Goal: Check status

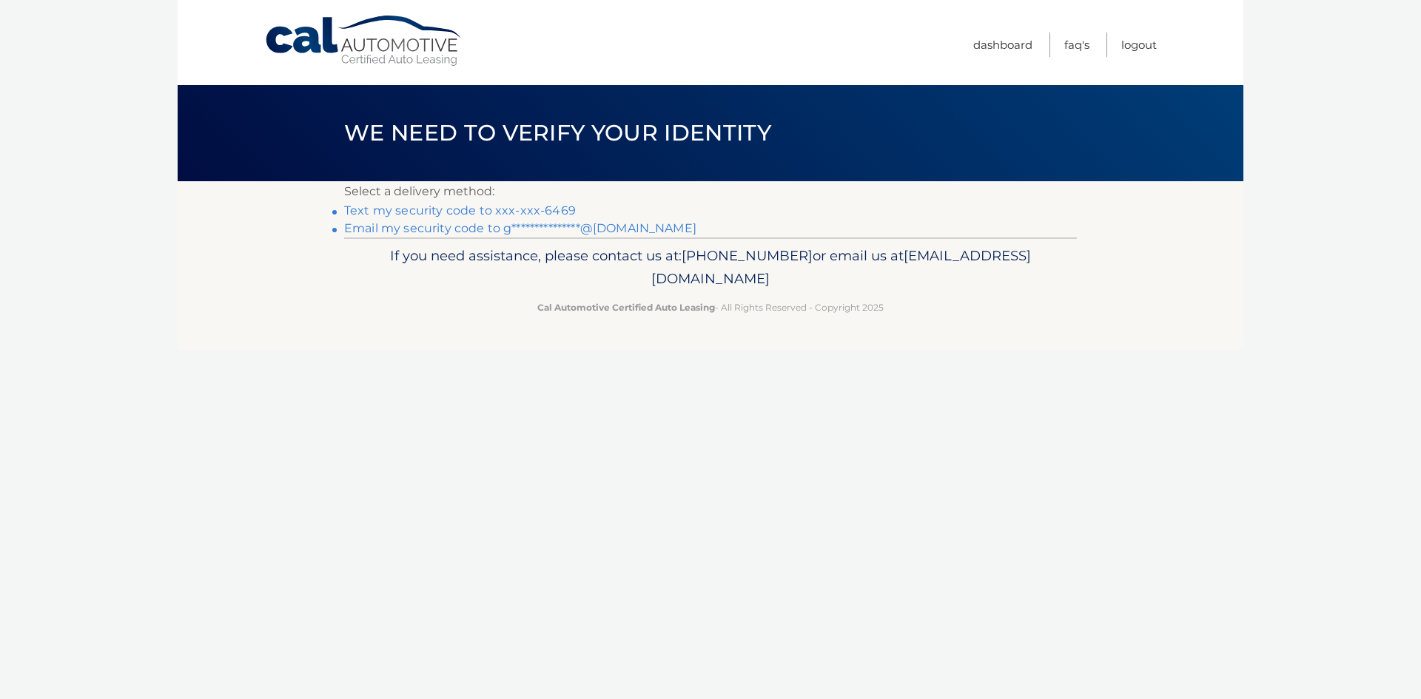
click at [477, 212] on link "Text my security code to xxx-xxx-6469" at bounding box center [460, 211] width 232 height 14
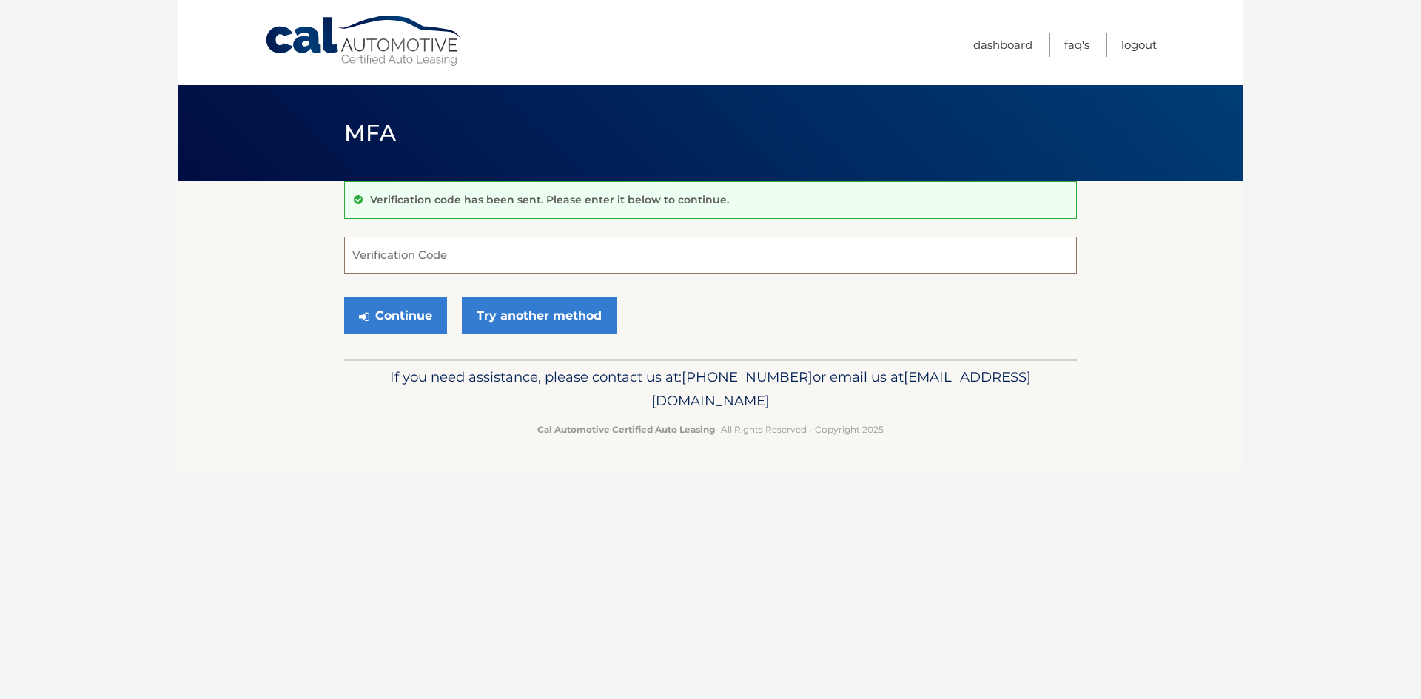
click at [411, 263] on input "Verification Code" at bounding box center [710, 255] width 733 height 37
type input "598885"
click at [381, 319] on button "Continue" at bounding box center [395, 316] width 103 height 37
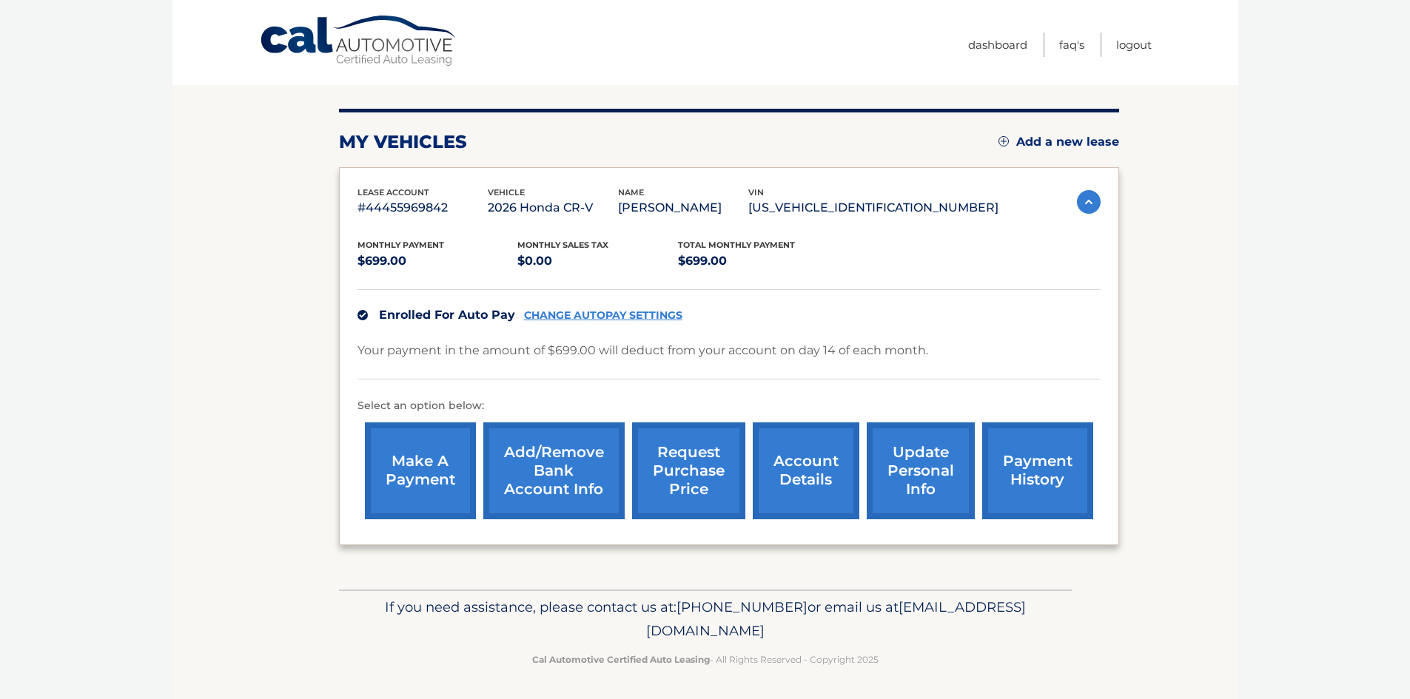
scroll to position [141, 0]
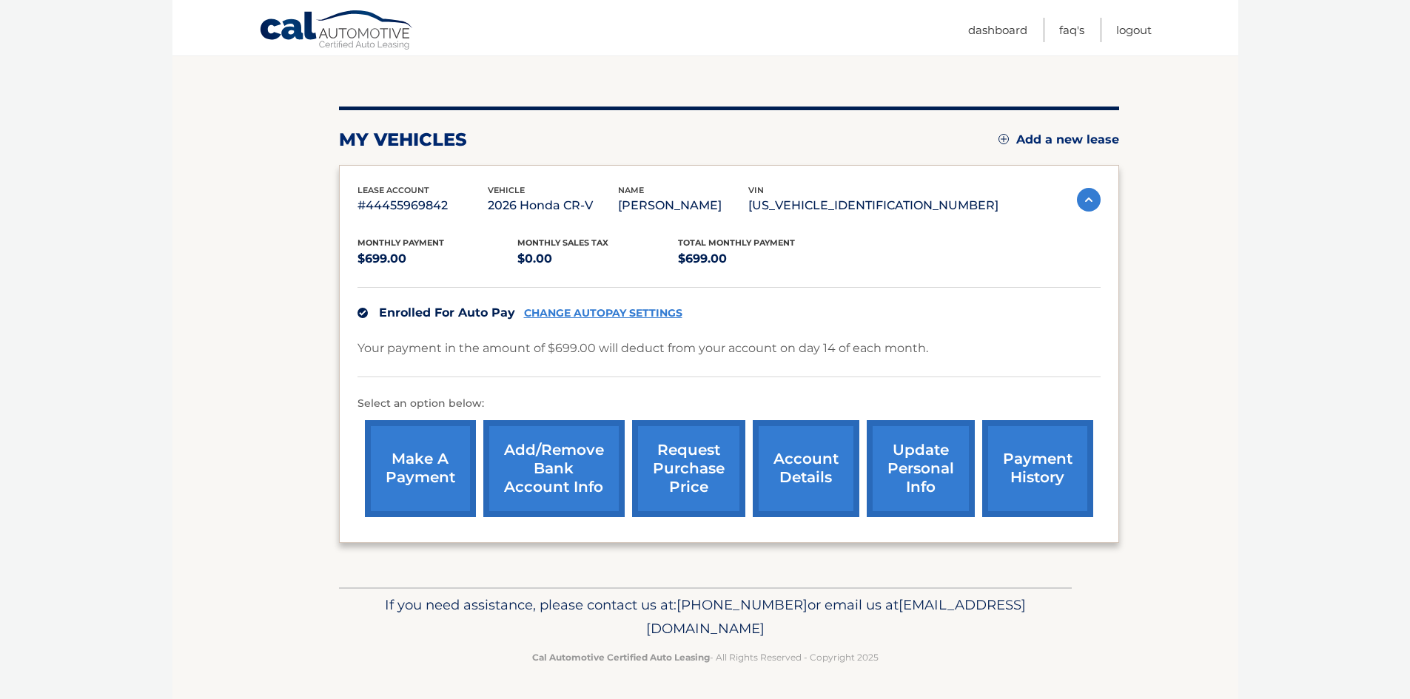
click at [1028, 463] on link "payment history" at bounding box center [1037, 468] width 111 height 97
click at [1029, 475] on link "payment history" at bounding box center [1037, 468] width 111 height 97
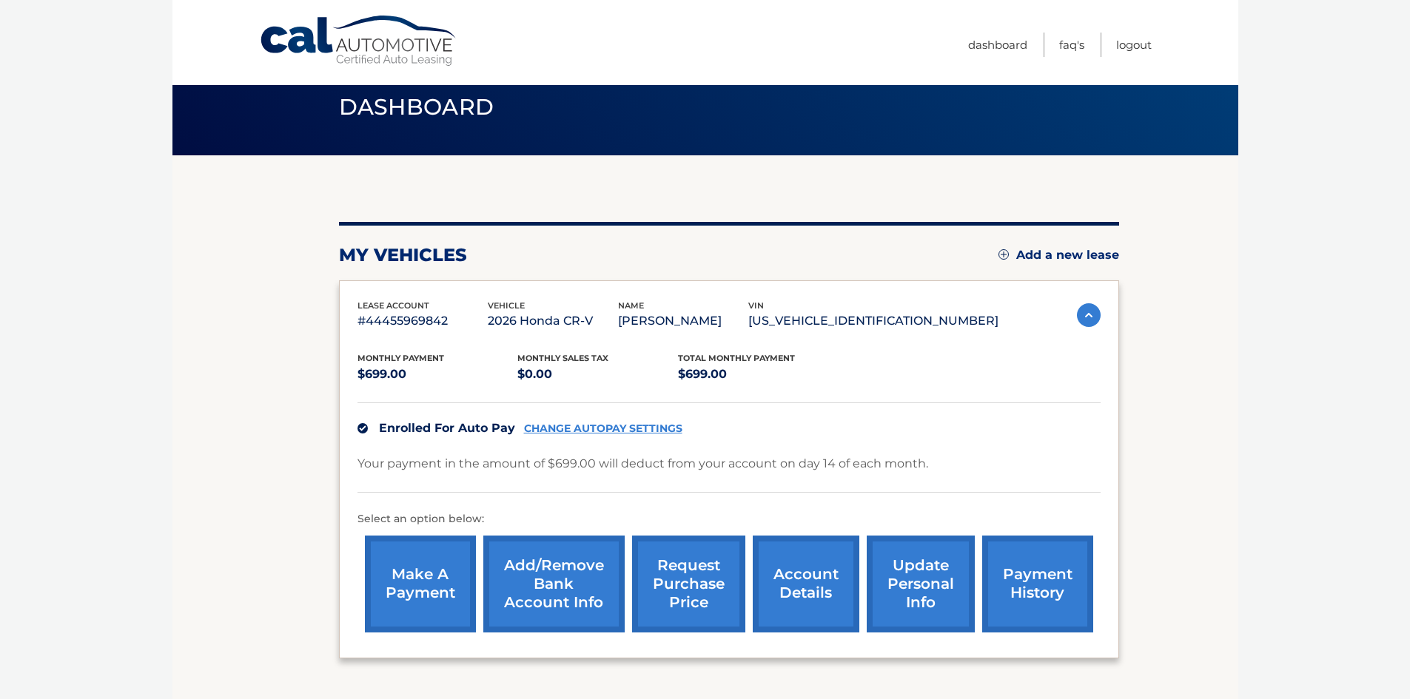
scroll to position [0, 0]
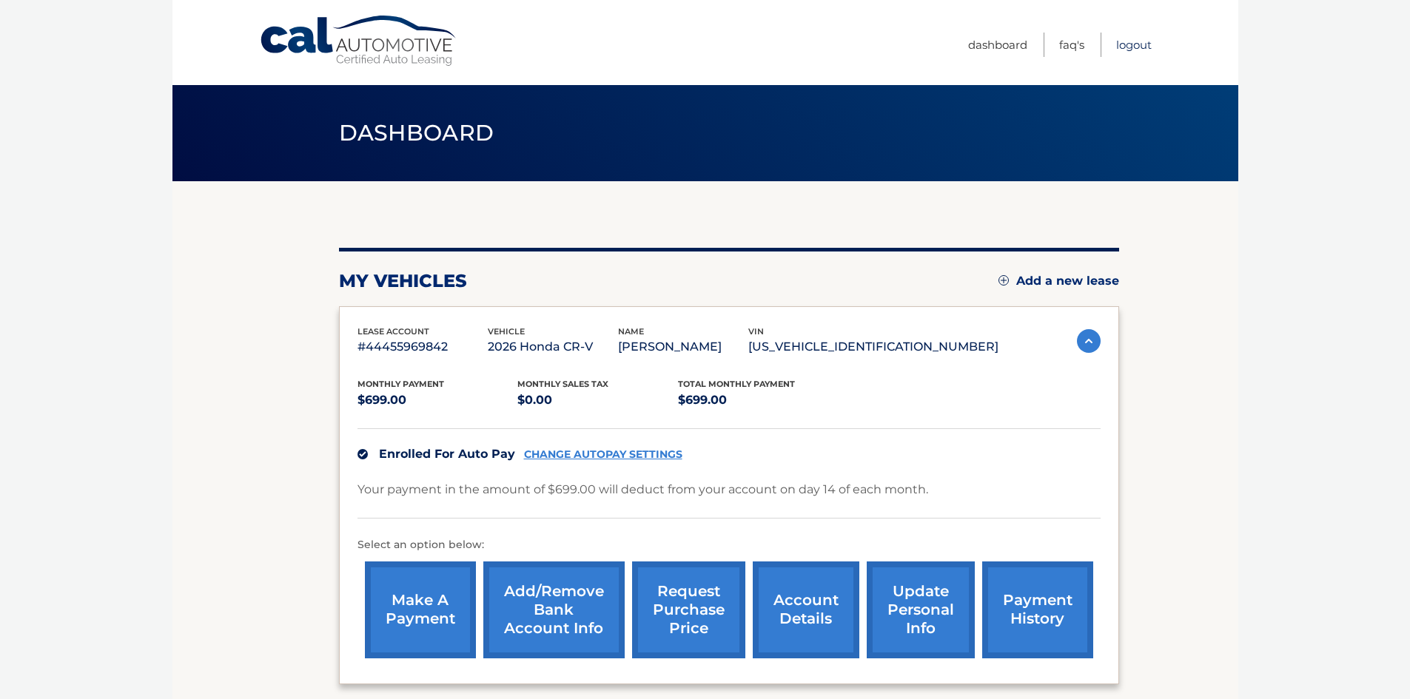
click at [1132, 46] on link "Logout" at bounding box center [1134, 45] width 36 height 24
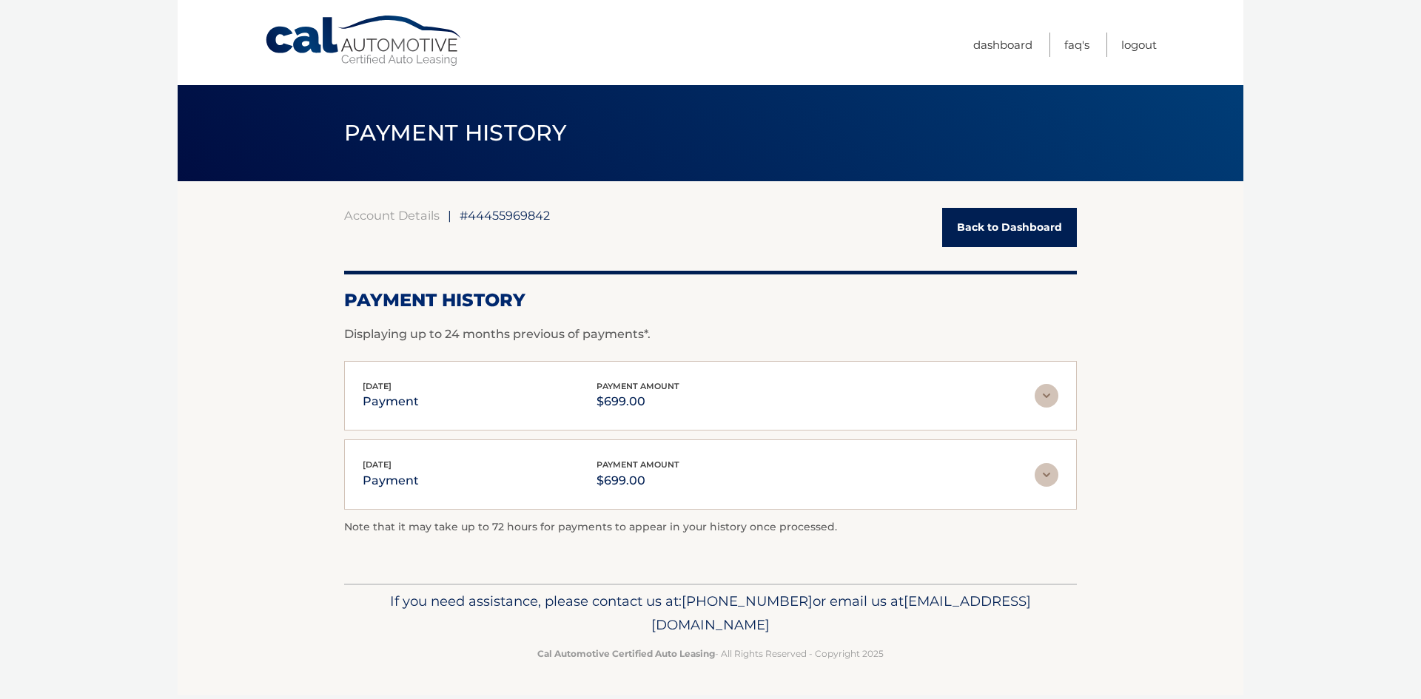
click at [1039, 397] on img at bounding box center [1047, 396] width 24 height 24
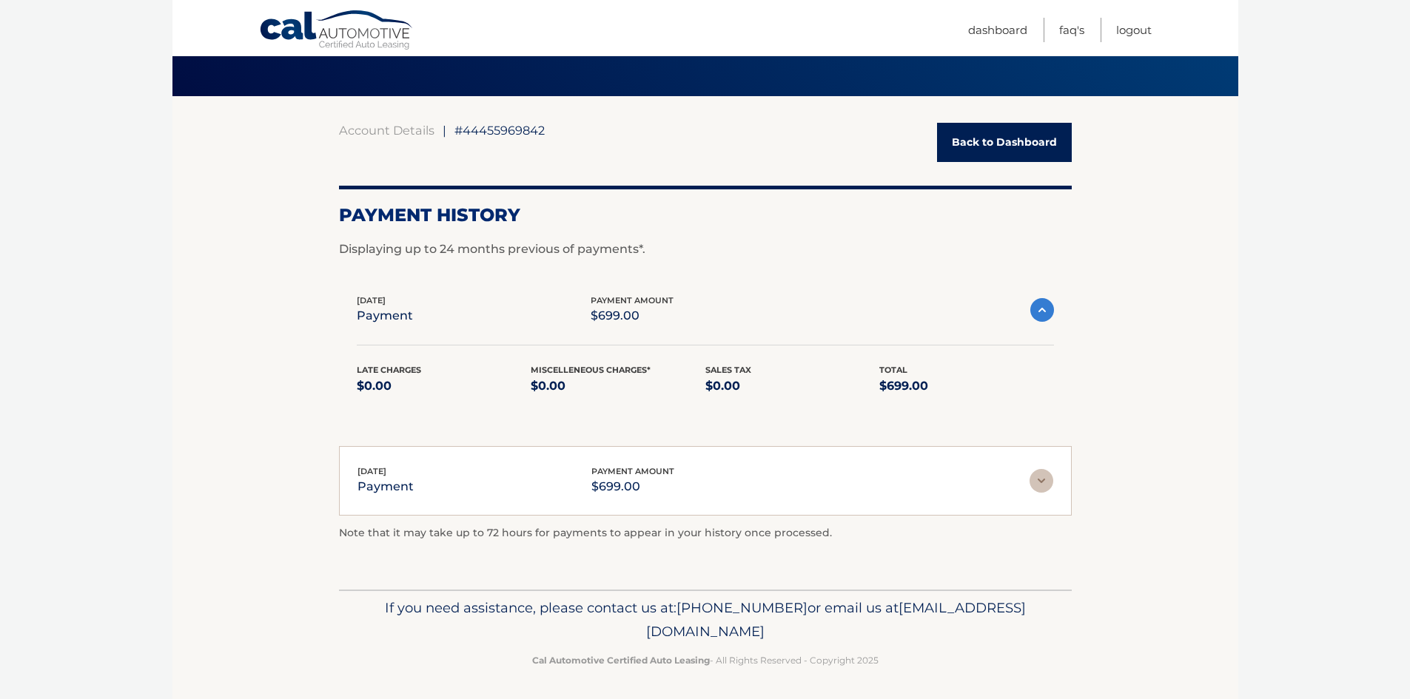
scroll to position [88, 0]
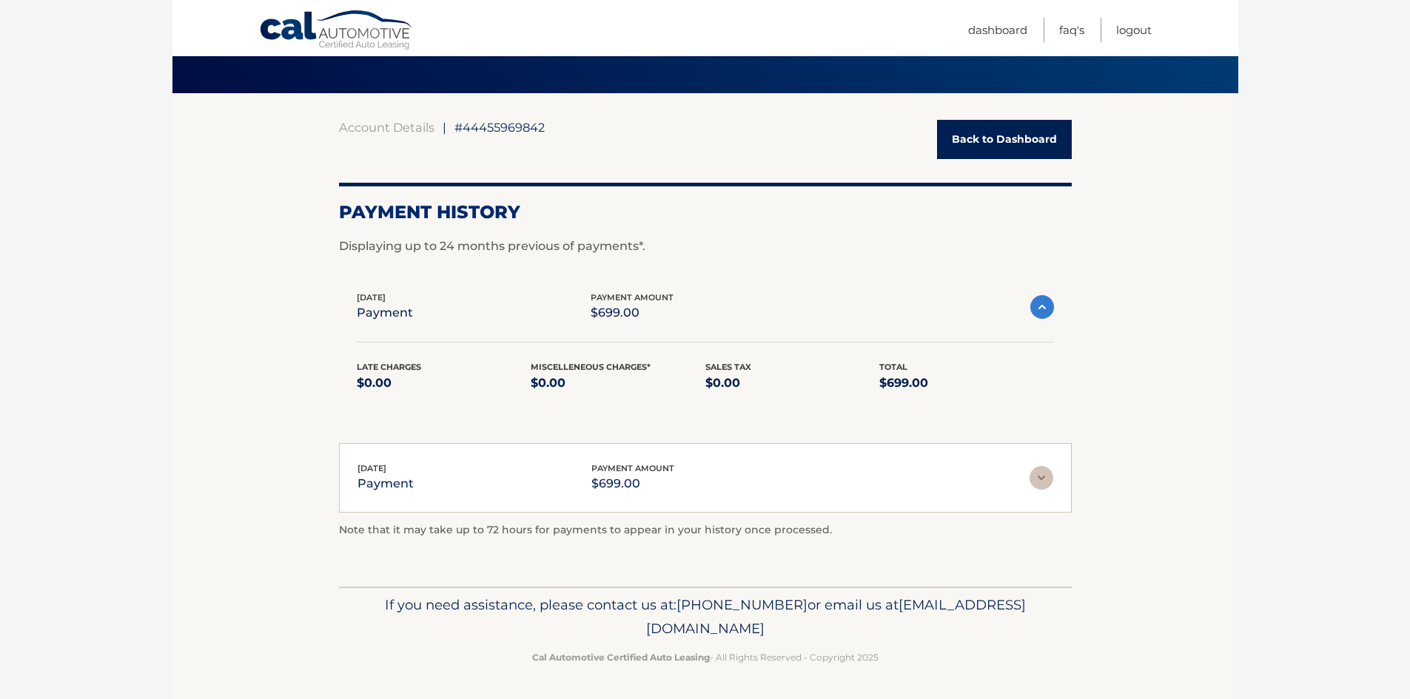
click at [1035, 485] on img at bounding box center [1041, 478] width 24 height 24
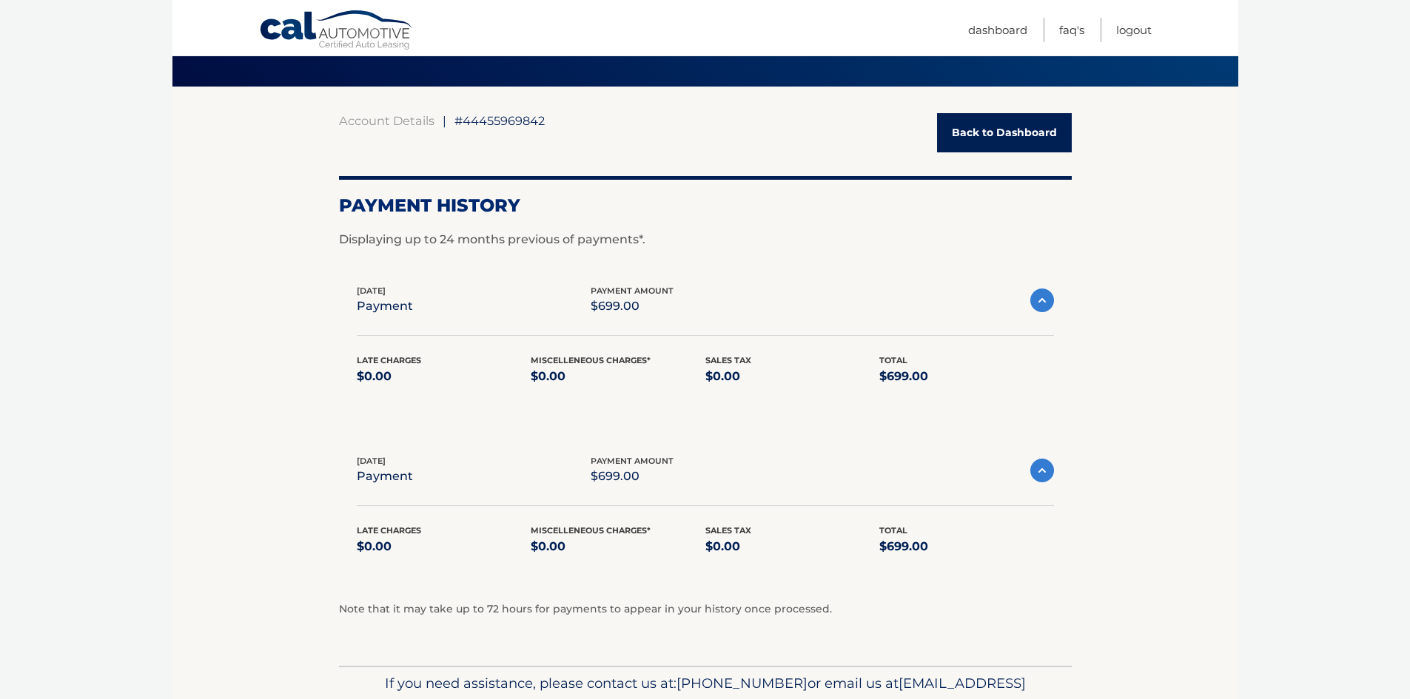
scroll to position [174, 0]
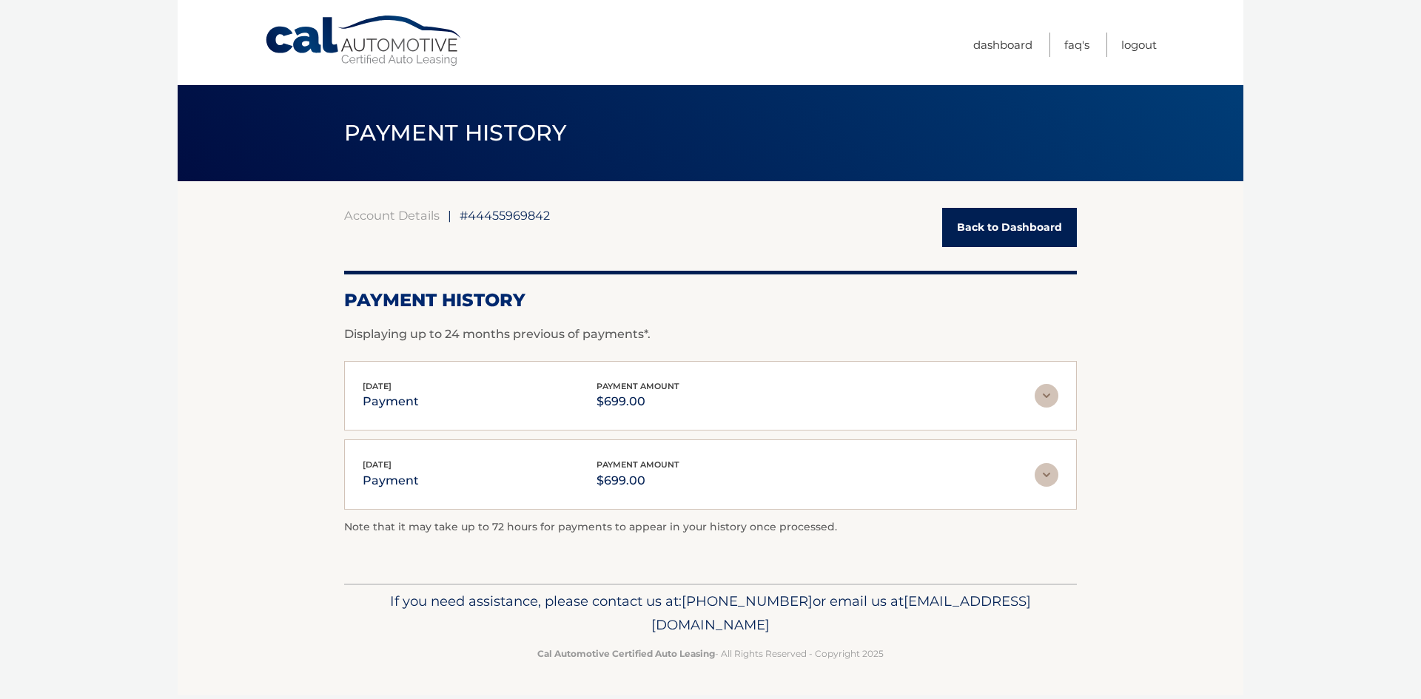
click at [1057, 391] on img at bounding box center [1047, 396] width 24 height 24
